Goal: Task Accomplishment & Management: Use online tool/utility

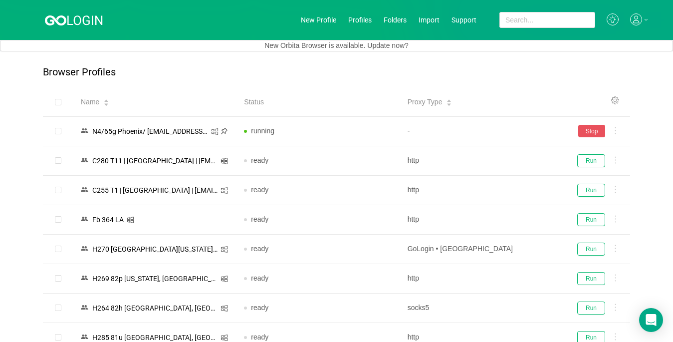
scroll to position [2233, 0]
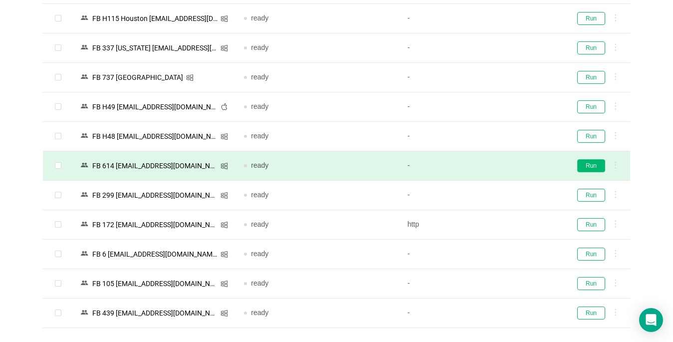
click at [586, 165] on button "Run" at bounding box center [591, 165] width 28 height 13
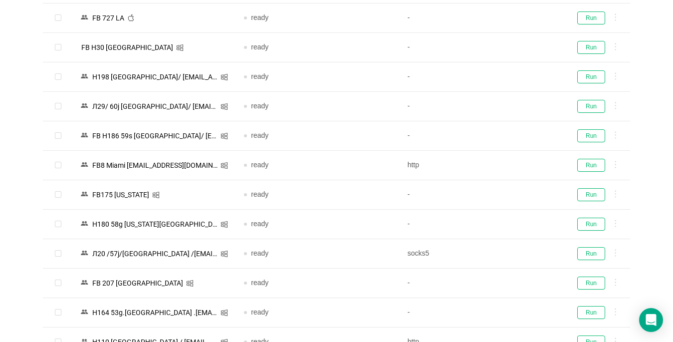
scroll to position [736, 0]
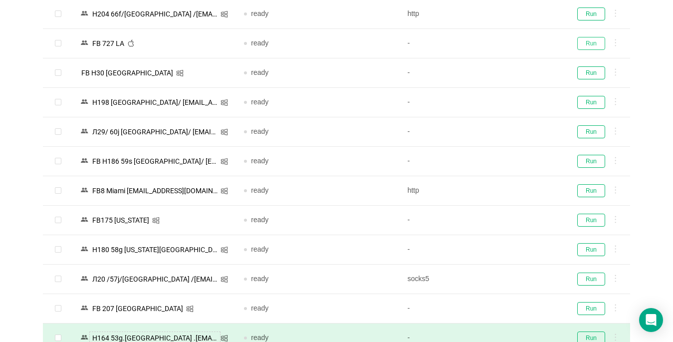
click at [596, 41] on button "Run" at bounding box center [591, 43] width 28 height 13
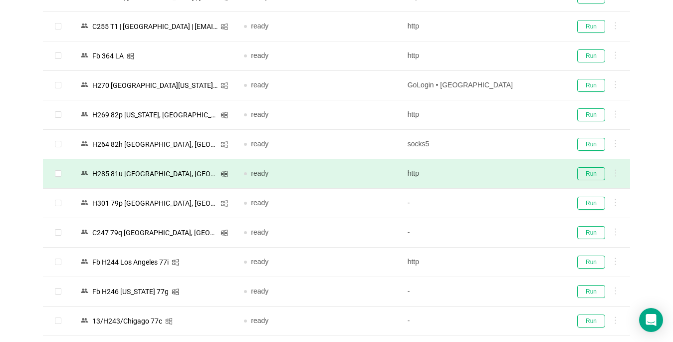
scroll to position [137, 0]
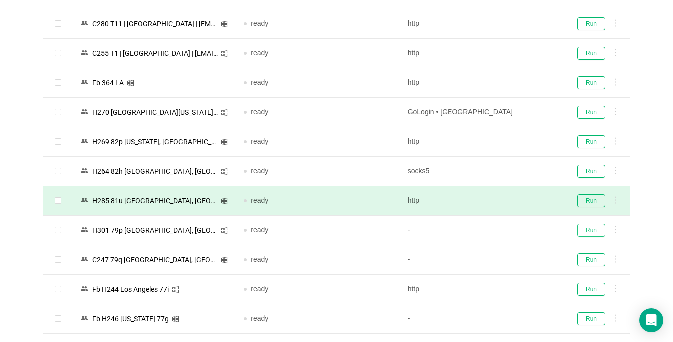
click at [594, 228] on button "Run" at bounding box center [591, 230] width 28 height 13
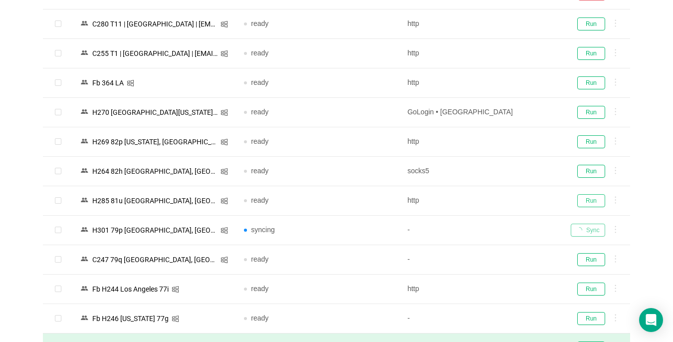
click at [590, 198] on button "Run" at bounding box center [591, 200] width 28 height 13
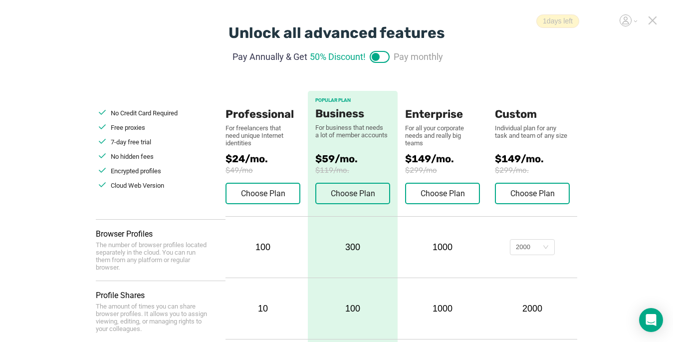
click at [649, 23] on icon at bounding box center [652, 20] width 9 height 9
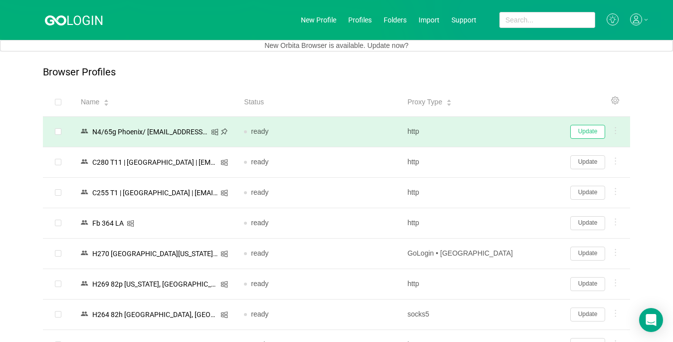
click at [575, 132] on button "Update" at bounding box center [588, 132] width 35 height 14
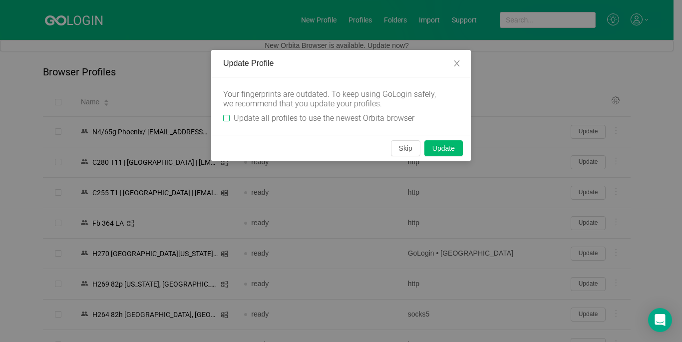
click at [223, 120] on div "Your fingerprints are outdated. To keep using GoLogin safely, we recommend that…" at bounding box center [341, 105] width 260 height 57
click at [228, 120] on input "Update all profiles to use the newest Orbita browser" at bounding box center [226, 118] width 6 height 6
checkbox input "true"
click at [401, 147] on button "Skip" at bounding box center [405, 148] width 29 height 16
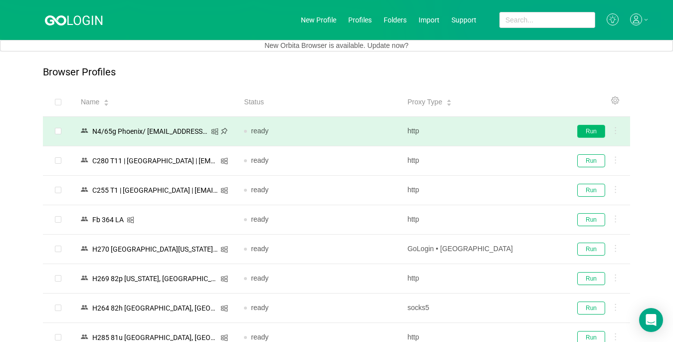
click at [590, 131] on button "Run" at bounding box center [591, 131] width 28 height 13
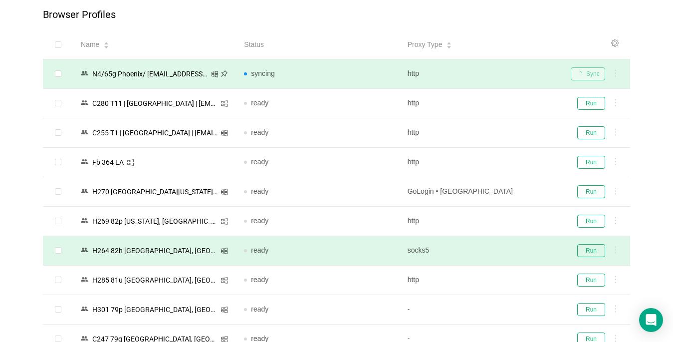
scroll to position [100, 0]
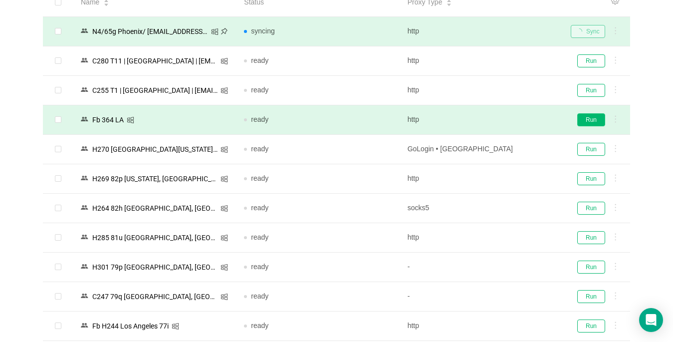
click at [588, 118] on button "Run" at bounding box center [591, 119] width 28 height 13
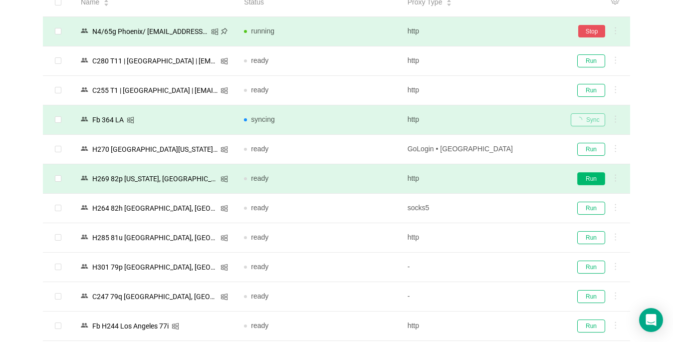
click at [588, 180] on button "Run" at bounding box center [591, 178] width 28 height 13
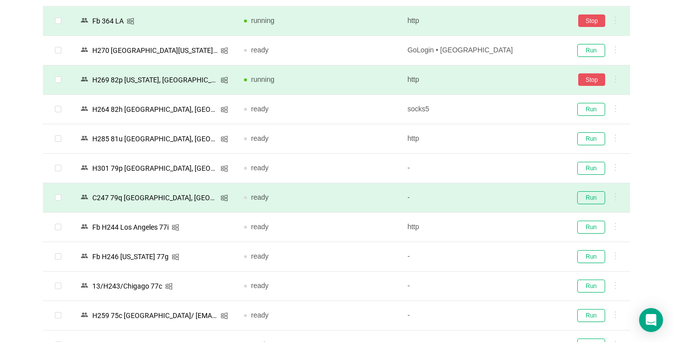
scroll to position [250, 0]
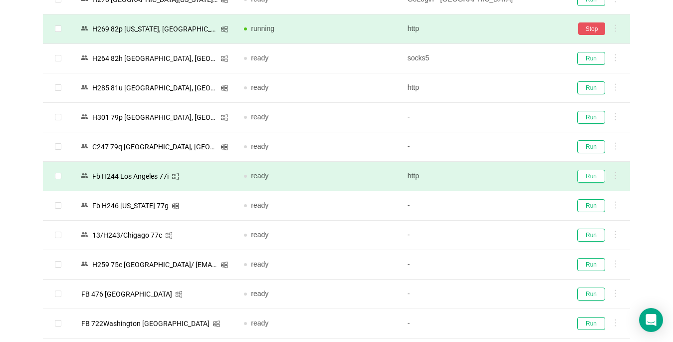
click at [598, 175] on button "Run" at bounding box center [591, 176] width 28 height 13
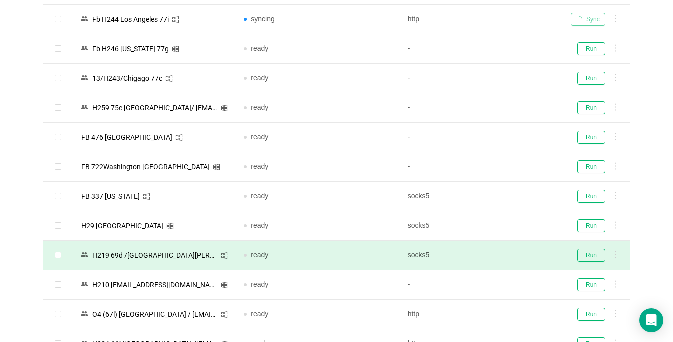
scroll to position [449, 0]
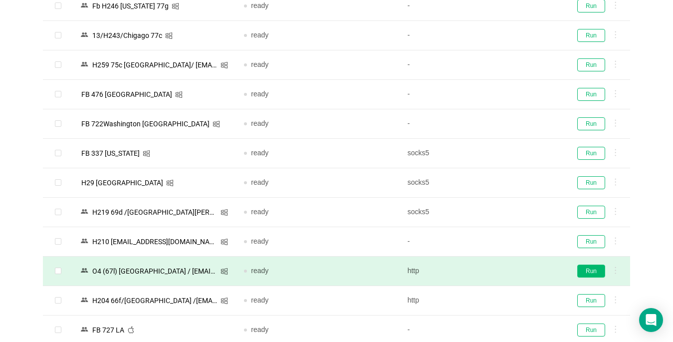
click at [583, 269] on button "Run" at bounding box center [591, 271] width 28 height 13
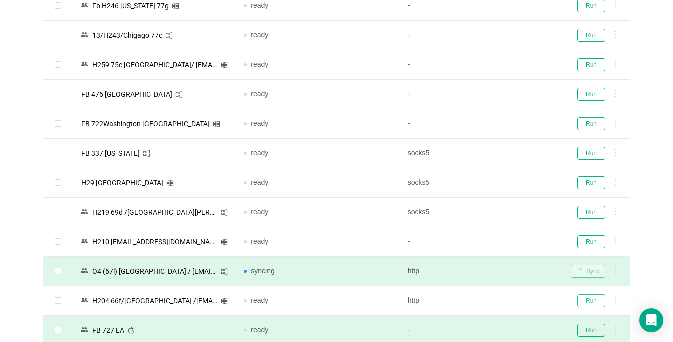
click at [589, 300] on button "Run" at bounding box center [591, 300] width 28 height 13
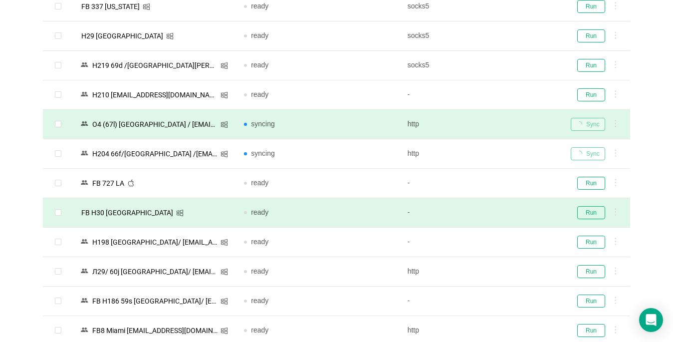
scroll to position [599, 0]
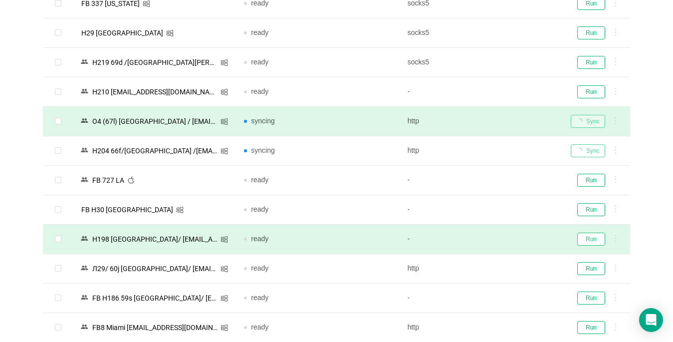
click at [588, 239] on button "Run" at bounding box center [591, 239] width 28 height 13
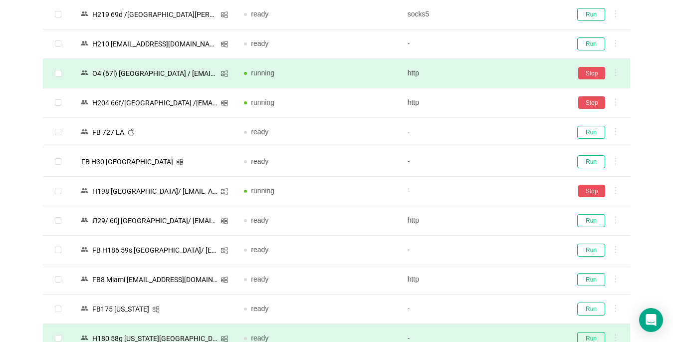
scroll to position [749, 0]
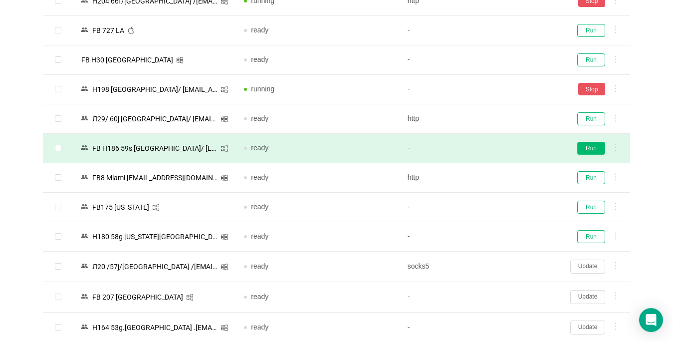
click at [588, 150] on button "Run" at bounding box center [591, 148] width 28 height 13
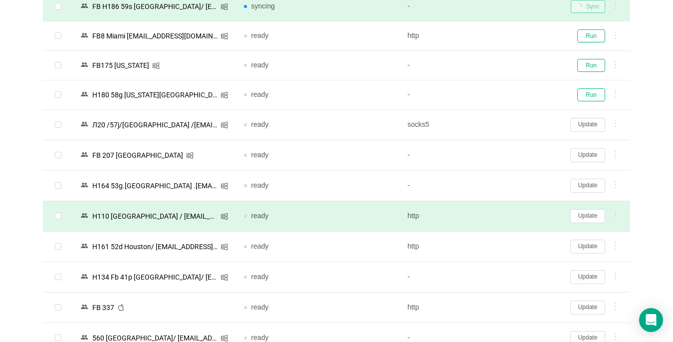
scroll to position [948, 0]
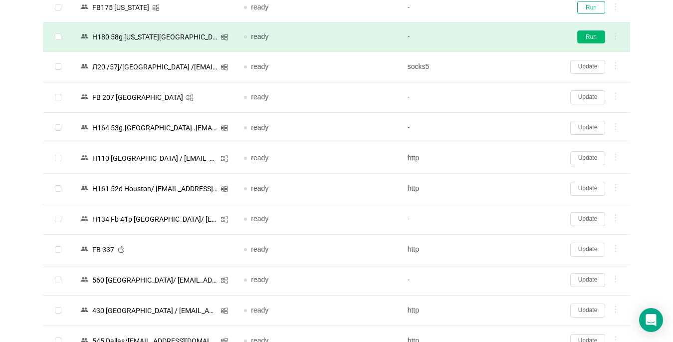
click at [585, 37] on button "Run" at bounding box center [591, 36] width 28 height 13
click at [585, 160] on button "Update" at bounding box center [588, 158] width 35 height 14
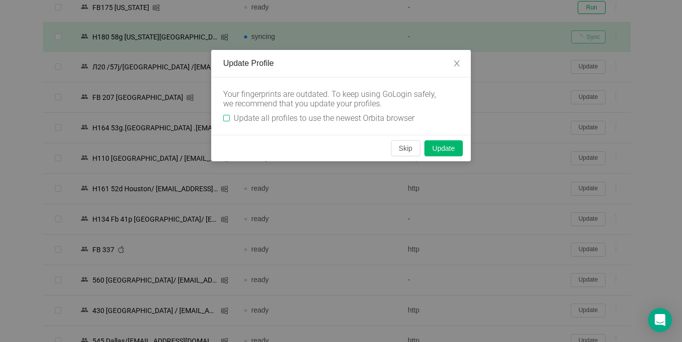
click at [227, 116] on input "Update all profiles to use the newest Orbita browser" at bounding box center [226, 118] width 6 height 6
checkbox input "true"
click at [396, 141] on button "Skip" at bounding box center [405, 148] width 29 height 16
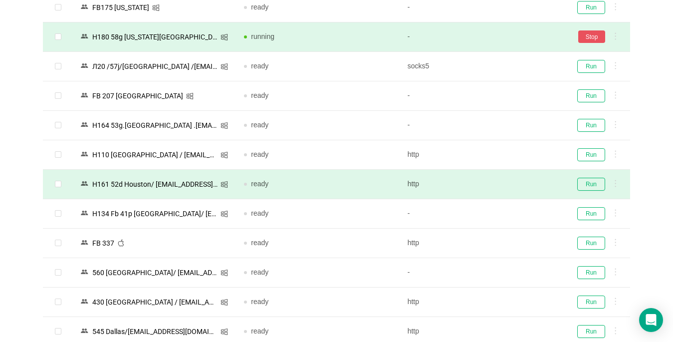
drag, startPoint x: 592, startPoint y: 163, endPoint x: 588, endPoint y: 186, distance: 23.4
click at [592, 162] on td "Run" at bounding box center [596, 154] width 67 height 29
click at [591, 180] on button "Run" at bounding box center [591, 184] width 28 height 13
click at [590, 185] on div "Run" at bounding box center [596, 184] width 51 height 13
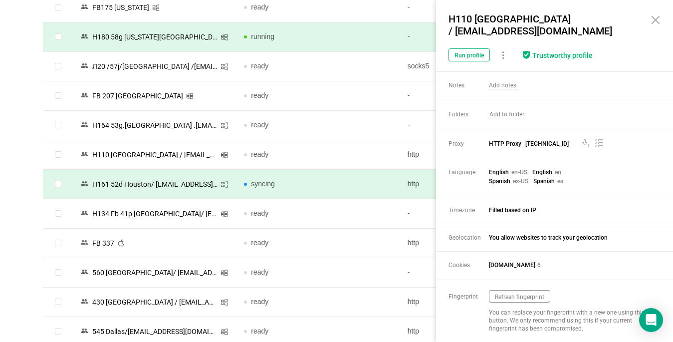
click at [32, 193] on div "Browser Profiles Share Profiles Add to Folder Clone New Fingerprint Export Dele…" at bounding box center [336, 38] width 673 height 1871
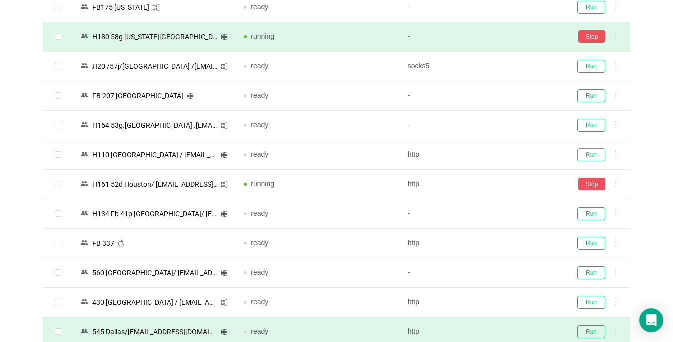
drag, startPoint x: 587, startPoint y: 157, endPoint x: 358, endPoint y: 337, distance: 291.1
click at [587, 157] on button "Run" at bounding box center [591, 154] width 28 height 13
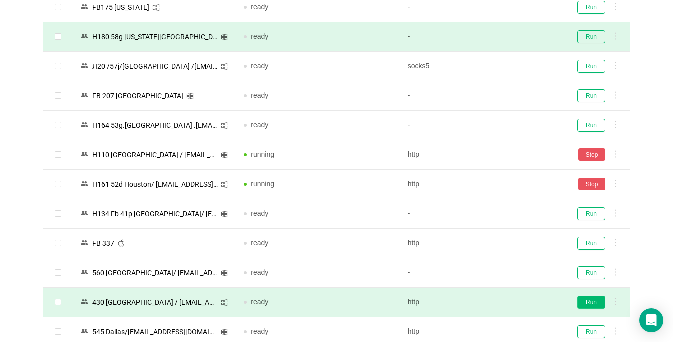
click at [587, 300] on button "Run" at bounding box center [591, 301] width 28 height 13
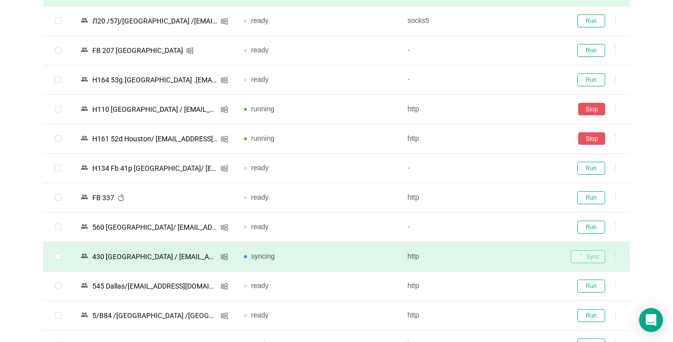
scroll to position [1098, 0]
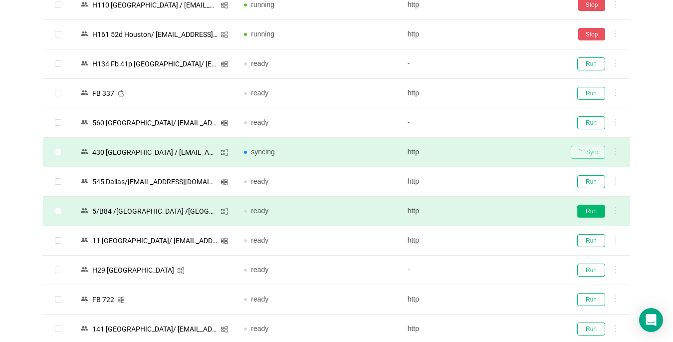
click at [587, 212] on button "Run" at bounding box center [591, 211] width 28 height 13
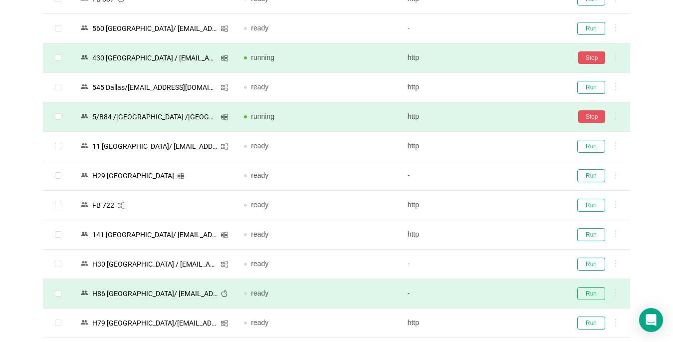
scroll to position [1298, 0]
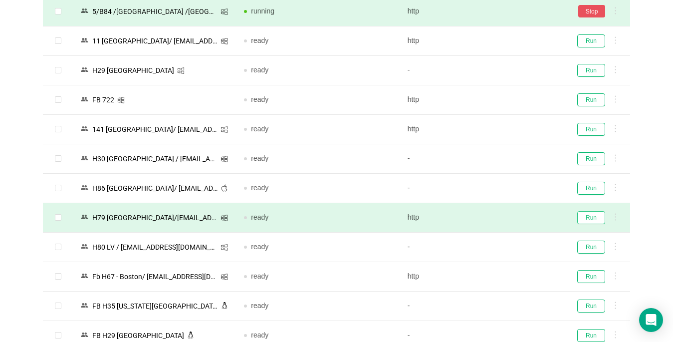
click at [588, 218] on button "Run" at bounding box center [591, 217] width 28 height 13
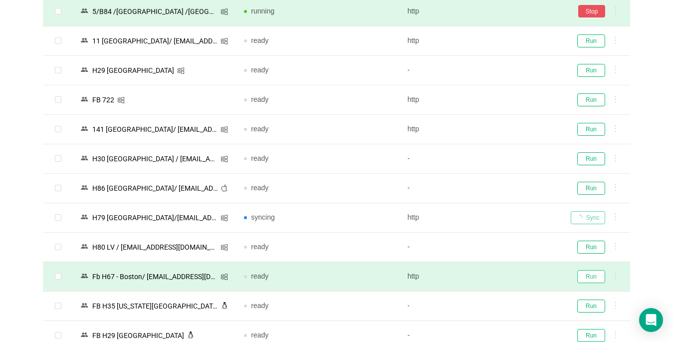
click at [587, 279] on button "Run" at bounding box center [591, 276] width 28 height 13
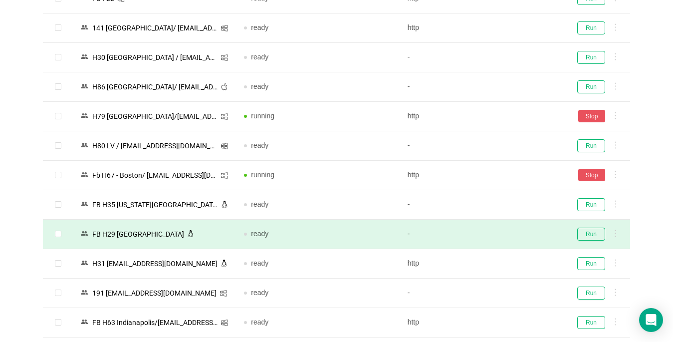
scroll to position [1447, 0]
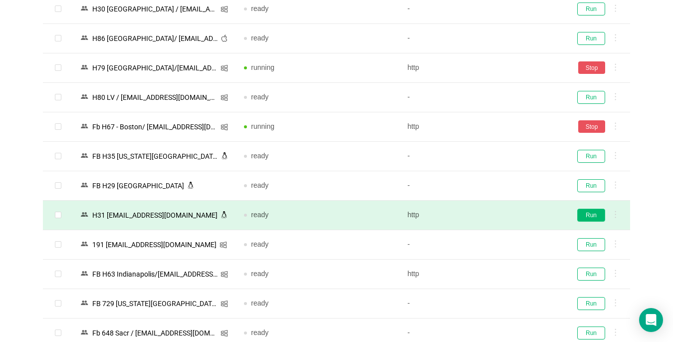
click at [584, 216] on button "Run" at bounding box center [591, 215] width 28 height 13
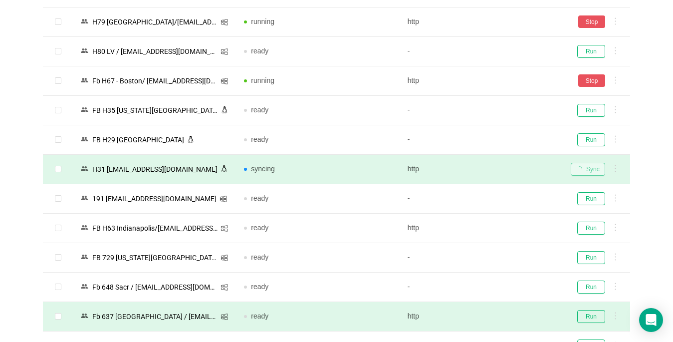
scroll to position [1547, 0]
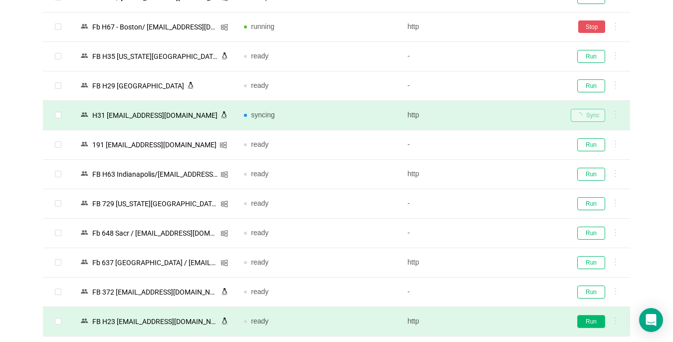
click at [598, 320] on button "Run" at bounding box center [591, 321] width 28 height 13
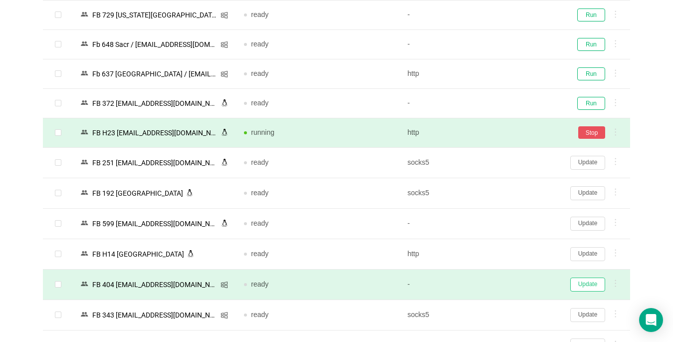
scroll to position [1747, 0]
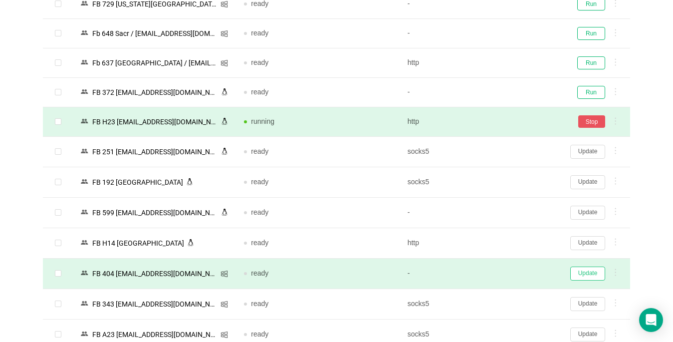
click at [581, 269] on button "Update" at bounding box center [588, 274] width 35 height 14
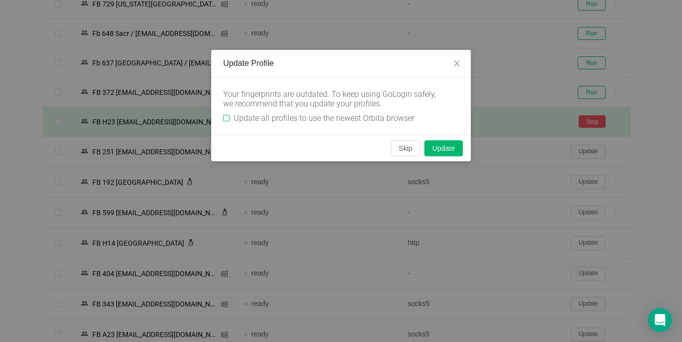
drag, startPoint x: 229, startPoint y: 118, endPoint x: 207, endPoint y: 108, distance: 23.5
click at [228, 117] on input "Update all profiles to use the newest Orbita browser" at bounding box center [226, 118] width 6 height 6
checkbox input "true"
click at [399, 145] on button "Skip" at bounding box center [405, 148] width 29 height 16
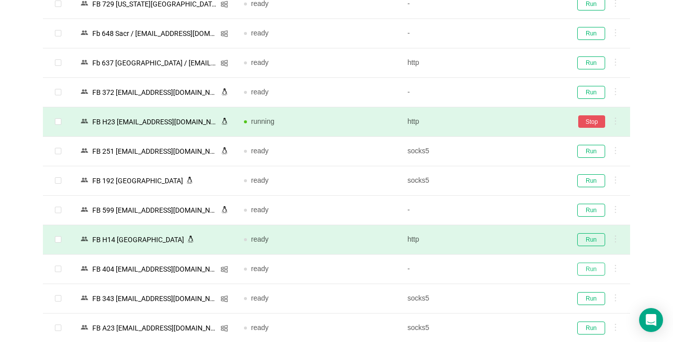
click at [594, 267] on button "Run" at bounding box center [591, 269] width 28 height 13
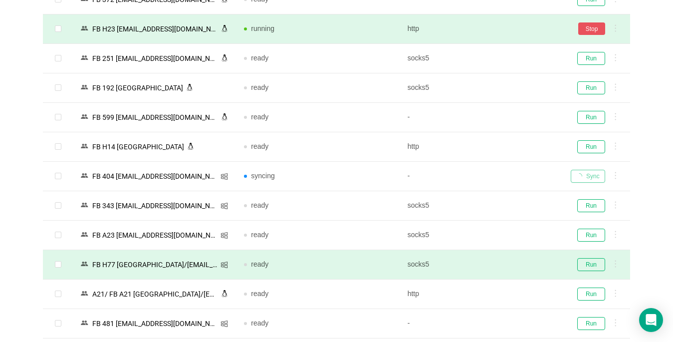
scroll to position [1897, 0]
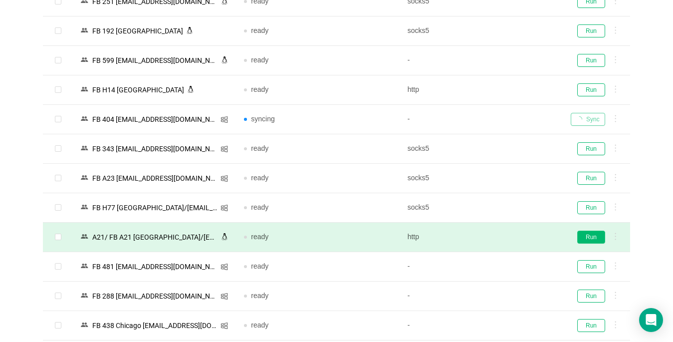
click at [591, 238] on button "Run" at bounding box center [591, 237] width 28 height 13
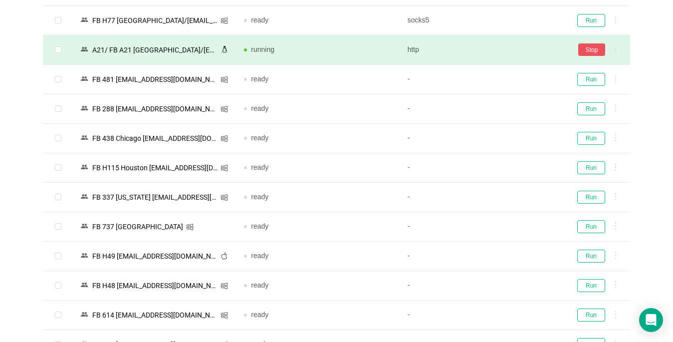
scroll to position [2033, 0]
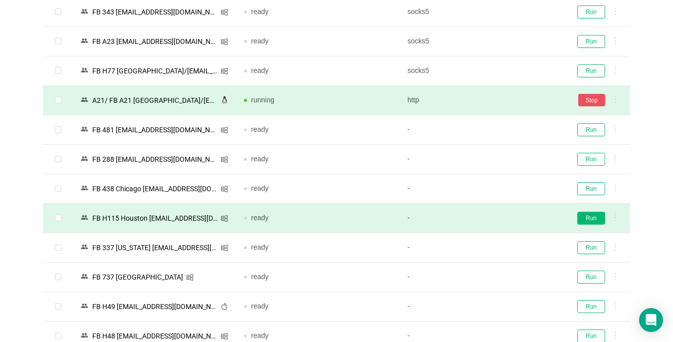
click at [592, 219] on button "Run" at bounding box center [591, 218] width 28 height 13
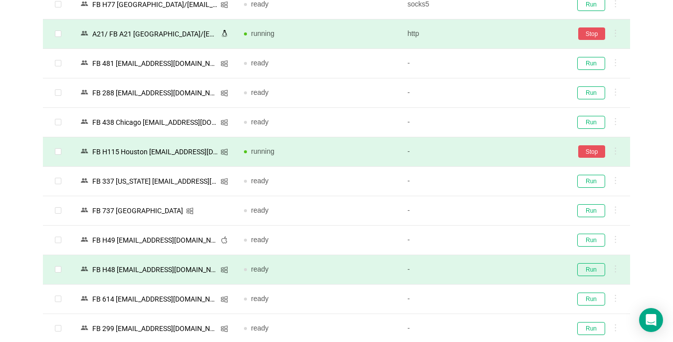
scroll to position [2133, 0]
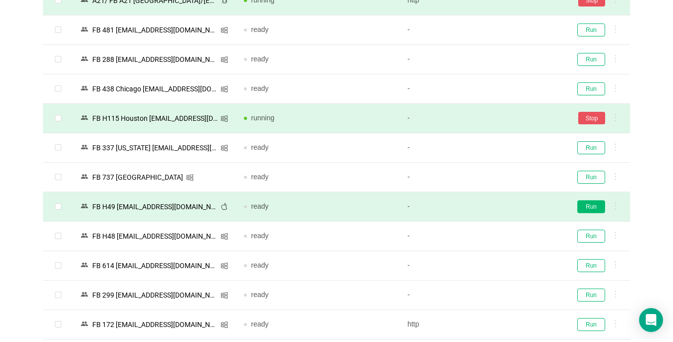
click at [589, 209] on button "Run" at bounding box center [591, 206] width 28 height 13
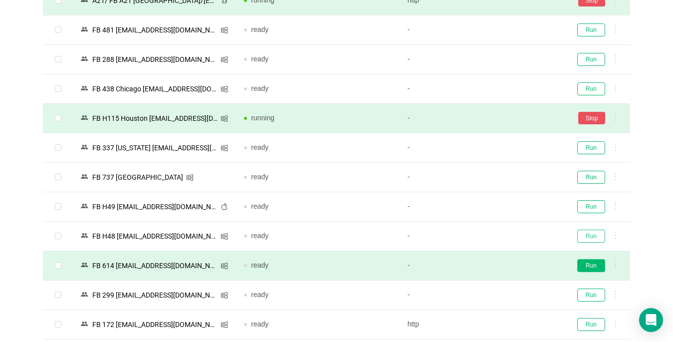
click at [589, 234] on button "Run" at bounding box center [591, 236] width 28 height 13
click at [586, 267] on button "Run" at bounding box center [591, 265] width 28 height 13
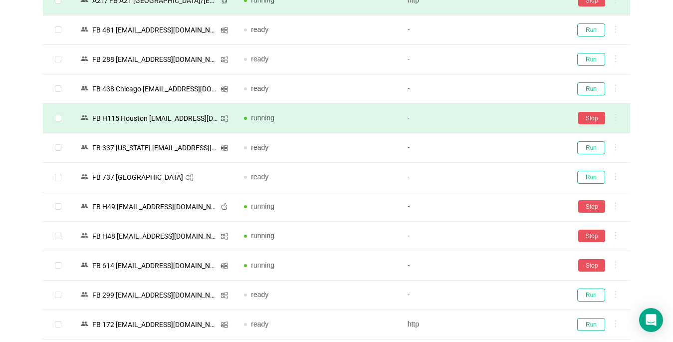
scroll to position [2233, 0]
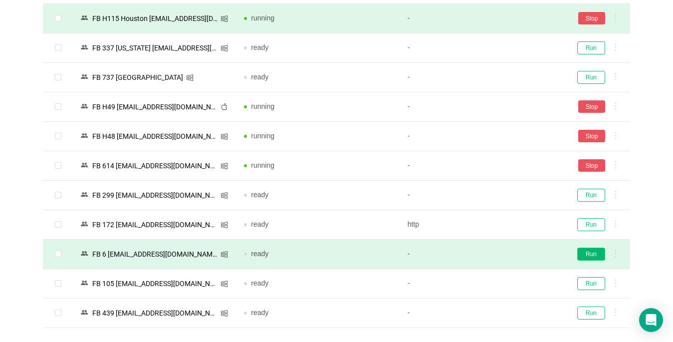
click at [588, 254] on button "Run" at bounding box center [591, 254] width 28 height 13
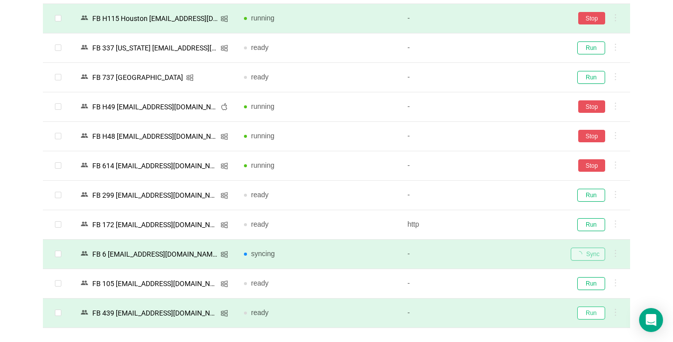
click at [586, 313] on button "Run" at bounding box center [591, 312] width 28 height 13
